Goal: Task Accomplishment & Management: Complete application form

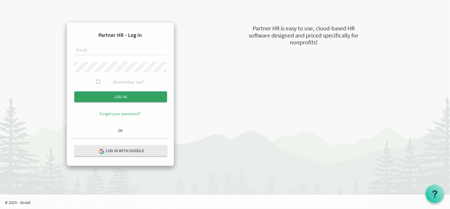
type input "holly@uics.ca"
click at [126, 98] on input "submit" at bounding box center [120, 96] width 93 height 11
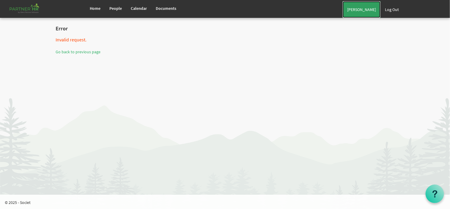
click at [373, 11] on link "[PERSON_NAME]" at bounding box center [362, 9] width 38 height 17
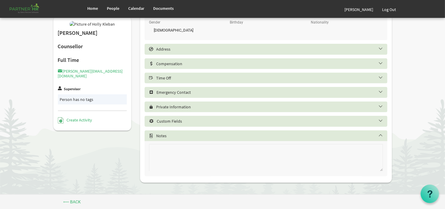
scroll to position [203, 0]
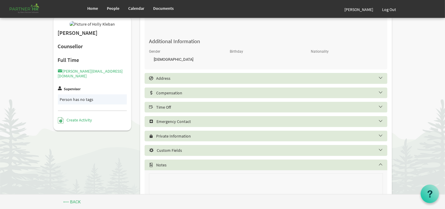
click at [184, 107] on h5 "Time Off" at bounding box center [270, 107] width 243 height 5
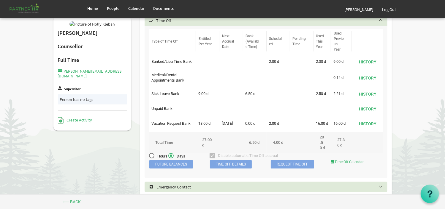
scroll to position [292, 0]
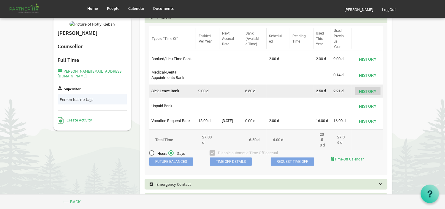
click at [362, 94] on button "History" at bounding box center [368, 91] width 25 height 8
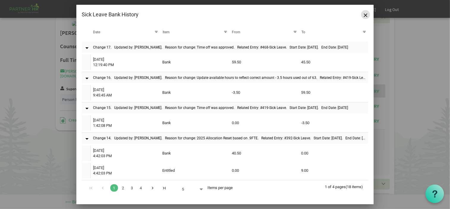
click at [366, 15] on span "Close" at bounding box center [366, 15] width 4 height 4
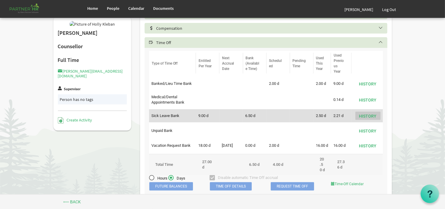
scroll to position [322, 0]
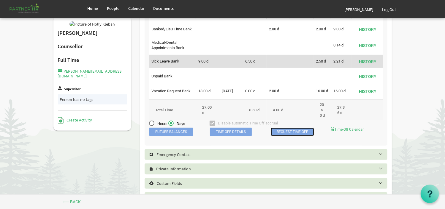
click at [288, 136] on link "Request Time Off" at bounding box center [292, 131] width 43 height 8
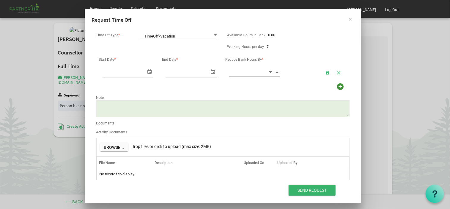
click at [184, 34] on span "TimeOff/Vacation TimeOff/Vacation" at bounding box center [179, 35] width 78 height 8
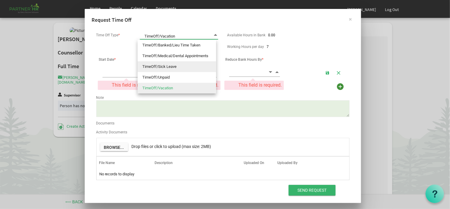
click at [179, 69] on li "TimeOff/Sick Leave" at bounding box center [177, 66] width 78 height 11
type input "TimeOff/Sick Leave"
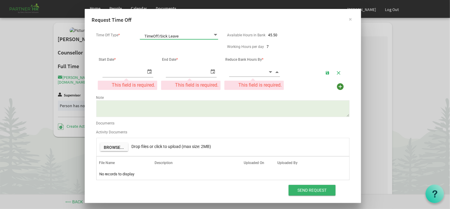
click at [129, 59] on div "Start Date *" at bounding box center [128, 59] width 62 height 9
click at [110, 67] on table at bounding box center [222, 72] width 253 height 14
click at [136, 74] on input "[DATE]" at bounding box center [121, 72] width 38 height 10
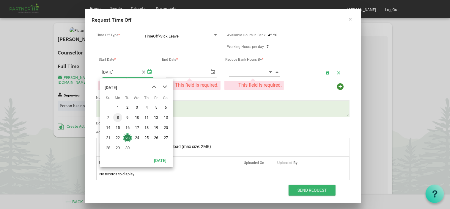
click at [121, 118] on span "8" at bounding box center [117, 117] width 9 height 9
type input "[DATE]"
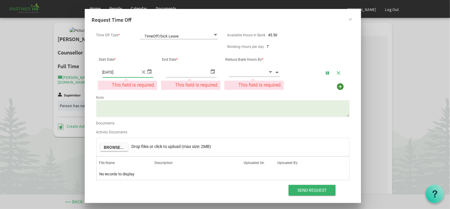
type input "[DATE]"
click at [212, 72] on span "select" at bounding box center [212, 71] width 7 height 9
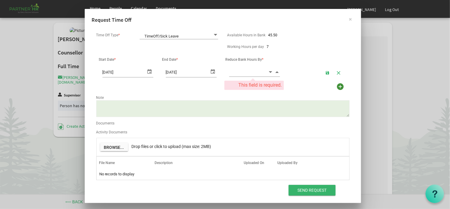
click at [277, 73] on span "Increment value" at bounding box center [277, 71] width 5 height 7
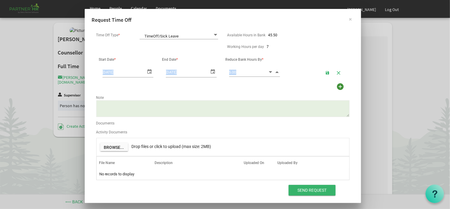
click at [277, 73] on span "Increment value" at bounding box center [277, 71] width 5 height 7
type input "7.00"
click at [314, 185] on input "Send Request" at bounding box center [311, 189] width 47 height 11
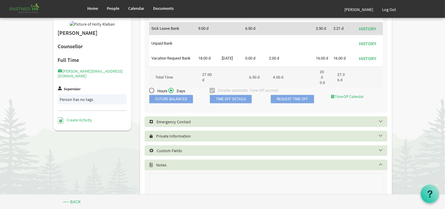
scroll to position [357, 0]
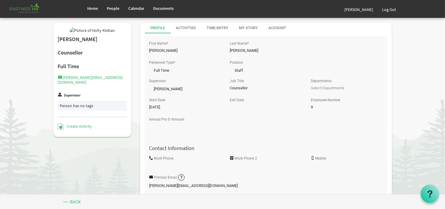
scroll to position [233, 0]
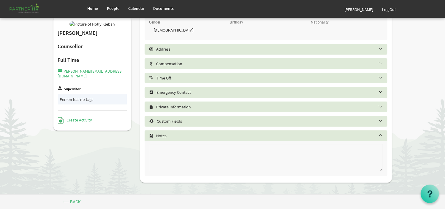
click at [210, 79] on h5 "Time Off" at bounding box center [270, 77] width 243 height 5
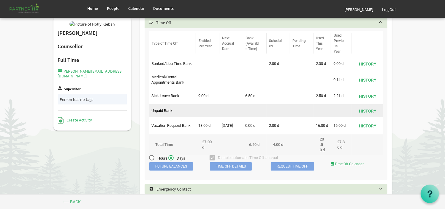
scroll to position [322, 0]
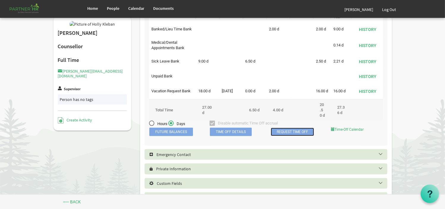
click at [297, 136] on link "Request Time Off" at bounding box center [292, 131] width 43 height 8
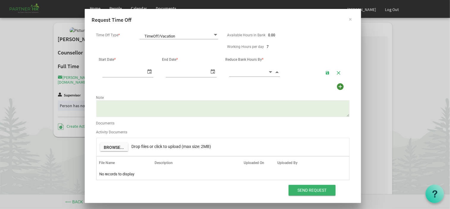
scroll to position [0, 6]
click at [165, 37] on span "TimeOff/Vacation TimeOff/Vacation" at bounding box center [179, 35] width 78 height 8
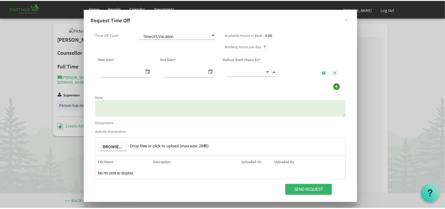
scroll to position [0, 0]
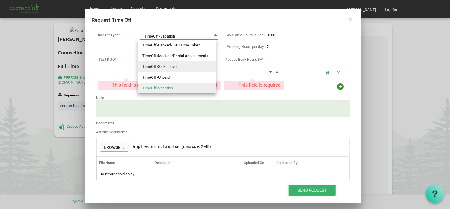
click at [170, 65] on li "TimeOff/Sick Leave" at bounding box center [177, 66] width 78 height 11
type input "TimeOff/Sick Leave"
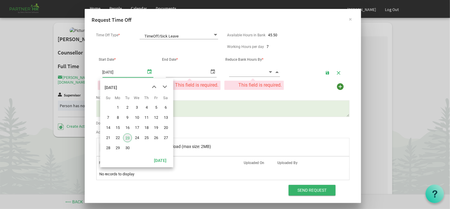
click at [148, 72] on span "select" at bounding box center [149, 71] width 7 height 9
click at [135, 116] on span "10" at bounding box center [137, 117] width 9 height 9
type input "9/10/2025"
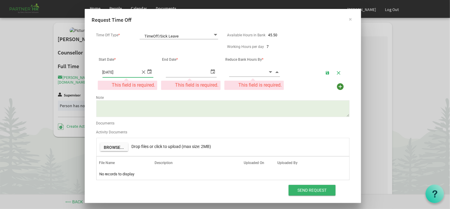
type input "9/10/2025"
click at [210, 73] on span "select" at bounding box center [212, 71] width 7 height 9
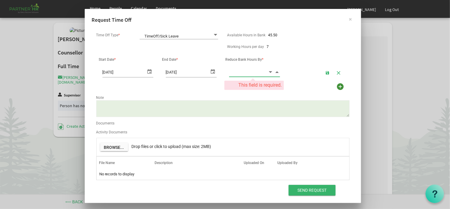
click at [246, 72] on input at bounding box center [248, 71] width 39 height 9
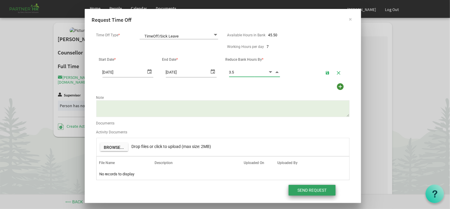
type input "3.50"
click at [314, 190] on input "Send Request" at bounding box center [311, 189] width 47 height 11
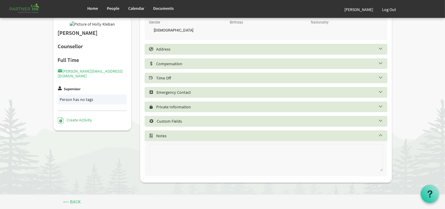
scroll to position [233, 0]
click at [193, 78] on h5 "Time Off" at bounding box center [270, 77] width 243 height 5
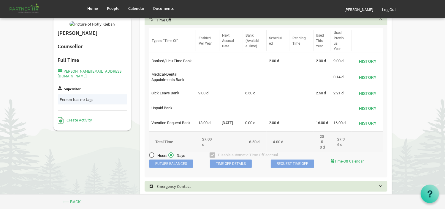
scroll to position [292, 0]
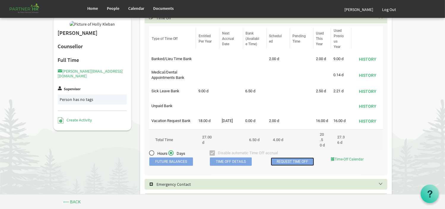
click at [293, 165] on link "Request Time Off" at bounding box center [292, 161] width 43 height 8
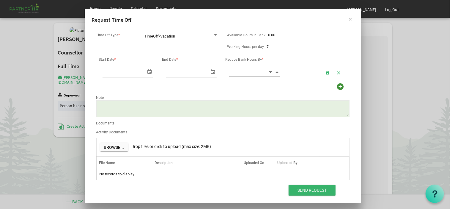
scroll to position [0, 6]
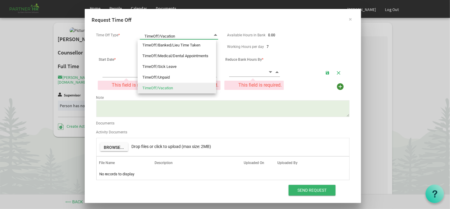
click at [213, 31] on span "TimeOff/Vacation TimeOff/Vacation" at bounding box center [179, 35] width 78 height 8
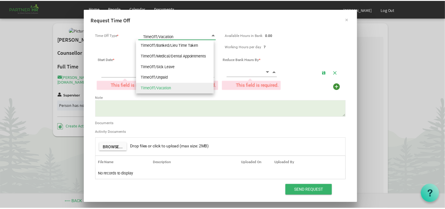
scroll to position [0, 0]
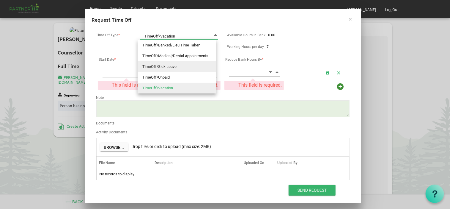
click at [184, 69] on li "TimeOff/Sick Leave" at bounding box center [177, 66] width 78 height 11
type input "TimeOff/Sick Leave"
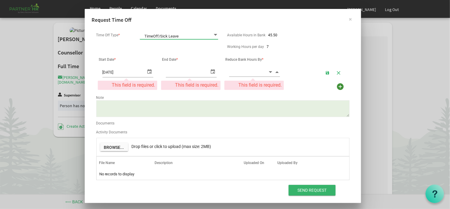
click at [149, 72] on span "select" at bounding box center [149, 71] width 7 height 9
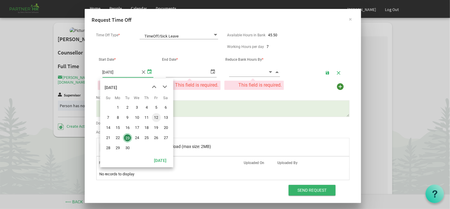
click at [157, 116] on span "12" at bounding box center [156, 117] width 9 height 9
type input "[DATE]"
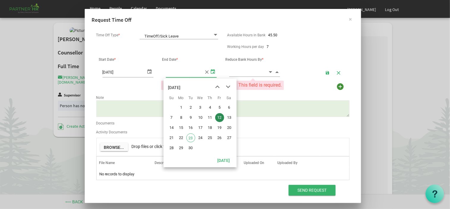
type input "[DATE]"
click at [211, 70] on span "select" at bounding box center [212, 71] width 7 height 9
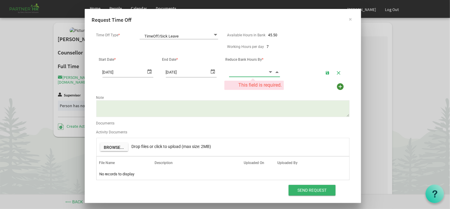
click at [249, 74] on input at bounding box center [248, 71] width 39 height 9
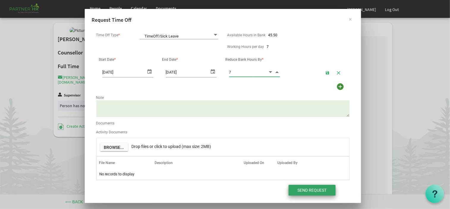
type input "7.00"
click at [312, 191] on input "Send Request" at bounding box center [311, 189] width 47 height 11
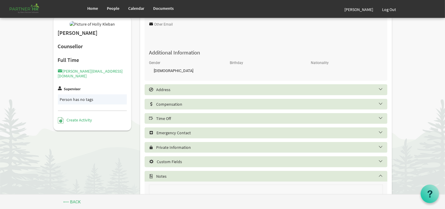
scroll to position [208, 0]
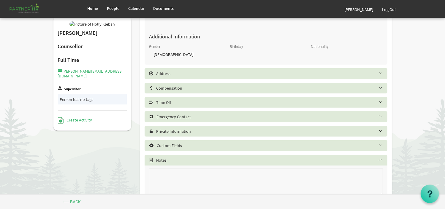
click at [208, 105] on h5 "Time Off" at bounding box center [270, 102] width 243 height 5
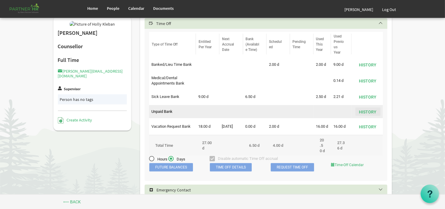
scroll to position [297, 0]
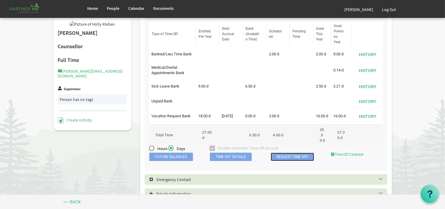
click at [302, 161] on link "Request Time Off" at bounding box center [292, 156] width 43 height 8
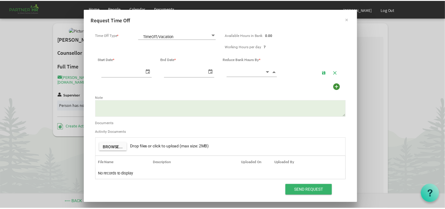
scroll to position [0, 0]
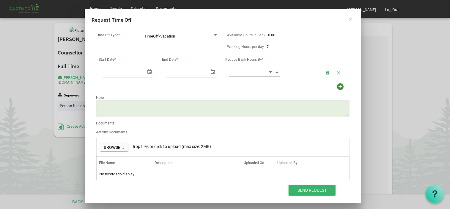
click at [176, 37] on span "TimeOff/Vacation TimeOff/Vacation" at bounding box center [179, 35] width 78 height 8
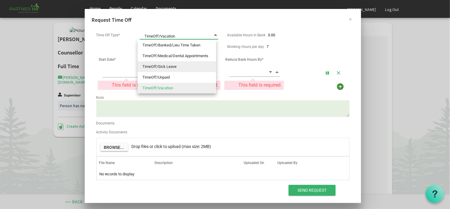
click at [170, 62] on li "TimeOff/Sick Leave" at bounding box center [177, 66] width 78 height 11
type input "TimeOff/Sick Leave"
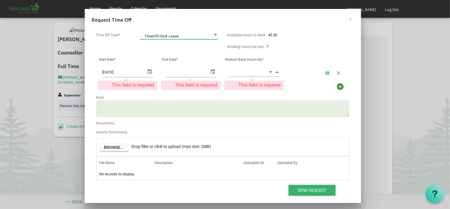
click at [150, 73] on span "select" at bounding box center [149, 71] width 7 height 9
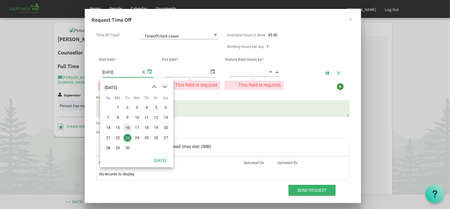
click at [127, 126] on span "16" at bounding box center [127, 127] width 9 height 9
type input "9/16/2025"
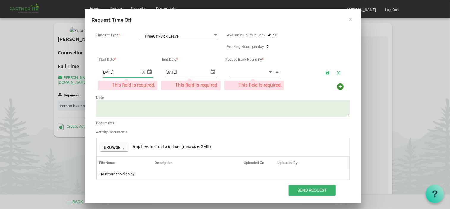
click at [213, 70] on span "select" at bounding box center [212, 71] width 7 height 9
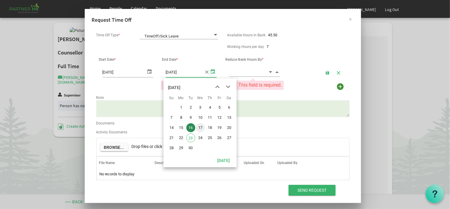
click at [200, 127] on span "17" at bounding box center [200, 127] width 9 height 9
type input "9/17/2025"
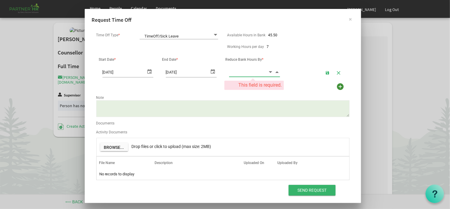
click at [248, 67] on input at bounding box center [248, 71] width 39 height 9
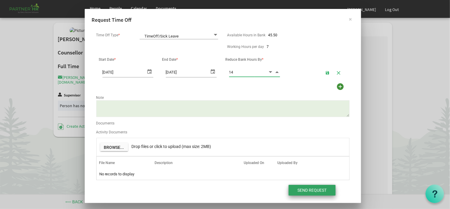
type input "14.00"
click at [311, 188] on input "Send Request" at bounding box center [311, 189] width 47 height 11
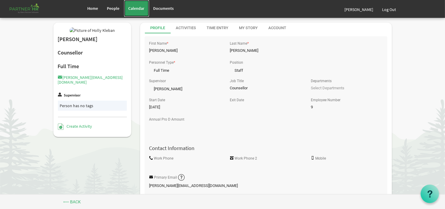
click at [142, 4] on link "Calendar" at bounding box center [136, 8] width 25 height 17
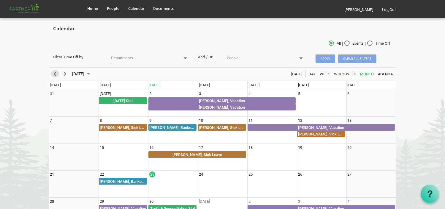
click at [57, 74] on span "Previous" at bounding box center [55, 73] width 7 height 7
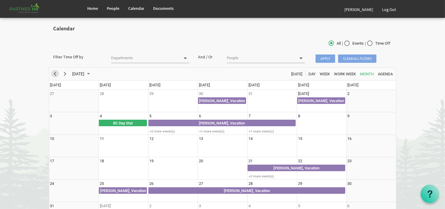
click at [56, 73] on span "Previous" at bounding box center [55, 73] width 7 height 7
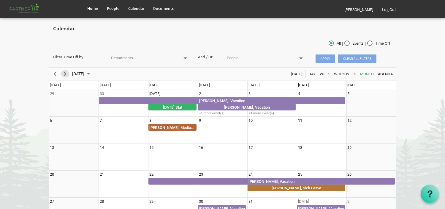
click at [69, 73] on span "Next" at bounding box center [65, 73] width 7 height 7
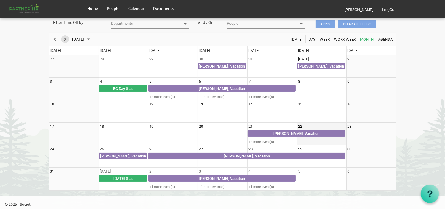
scroll to position [36, 0]
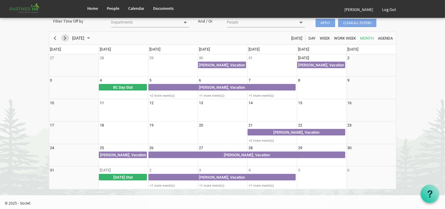
click at [68, 39] on span "Next" at bounding box center [65, 37] width 7 height 7
